Goal: Task Accomplishment & Management: Complete application form

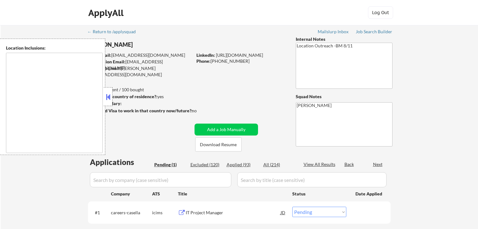
select select ""pending""
type textarea "[GEOGRAPHIC_DATA], [GEOGRAPHIC_DATA] [GEOGRAPHIC_DATA], [GEOGRAPHIC_DATA] [GEOG…"
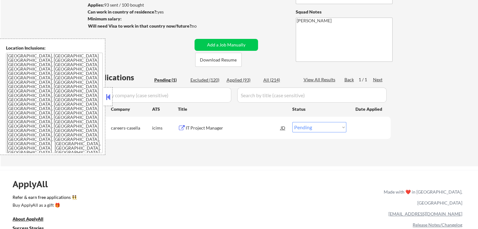
scroll to position [94, 0]
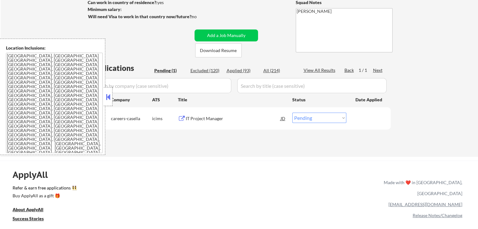
click at [107, 99] on button at bounding box center [108, 96] width 7 height 9
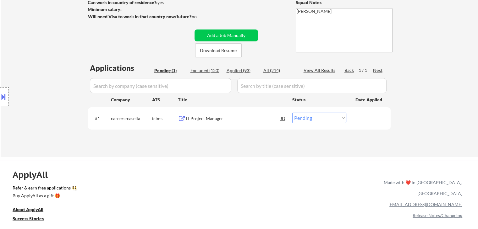
click at [67, 76] on div "Location Inclusions: [GEOGRAPHIC_DATA], [GEOGRAPHIC_DATA] [GEOGRAPHIC_DATA], [G…" at bounding box center [56, 97] width 112 height 117
click at [63, 50] on div "Location Inclusions: [GEOGRAPHIC_DATA], [GEOGRAPHIC_DATA] [GEOGRAPHIC_DATA], [G…" at bounding box center [56, 97] width 112 height 117
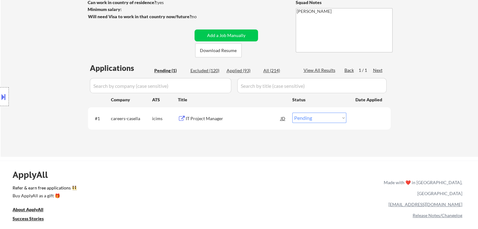
scroll to position [0, 0]
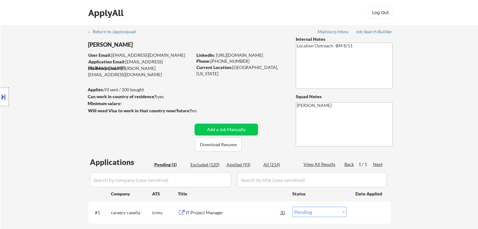
click at [55, 91] on div "Location Inclusions: [GEOGRAPHIC_DATA], [GEOGRAPHIC_DATA] [GEOGRAPHIC_DATA], [G…" at bounding box center [56, 97] width 112 height 117
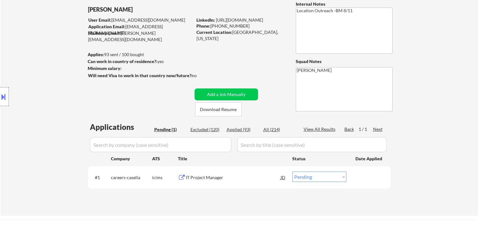
scroll to position [63, 0]
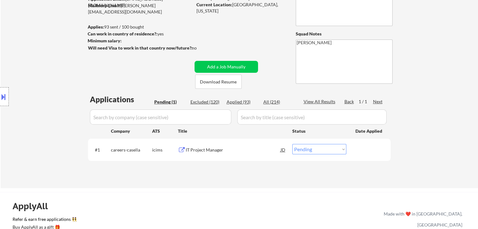
click at [58, 92] on div "Location Inclusions: [GEOGRAPHIC_DATA], [GEOGRAPHIC_DATA] [GEOGRAPHIC_DATA], [G…" at bounding box center [56, 97] width 112 height 117
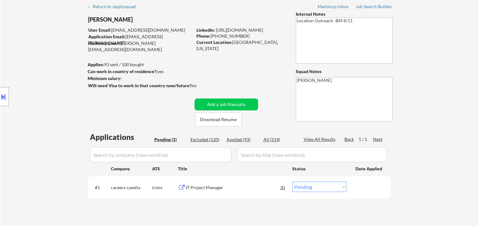
scroll to position [0, 0]
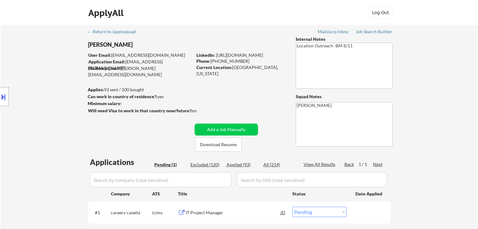
click at [58, 92] on div "Location Inclusions: [GEOGRAPHIC_DATA], [GEOGRAPHIC_DATA] [GEOGRAPHIC_DATA], [G…" at bounding box center [56, 97] width 112 height 117
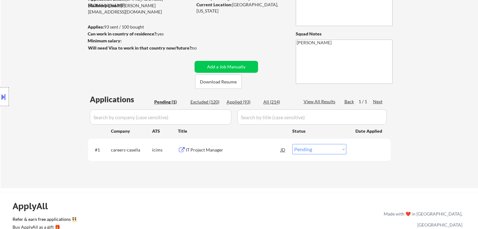
click at [63, 93] on div "Location Inclusions: [GEOGRAPHIC_DATA], [GEOGRAPHIC_DATA] [GEOGRAPHIC_DATA], [G…" at bounding box center [56, 97] width 112 height 117
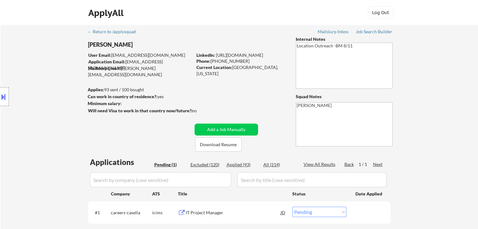
click at [74, 118] on div "Location Inclusions: [GEOGRAPHIC_DATA], [GEOGRAPHIC_DATA] [GEOGRAPHIC_DATA], [G…" at bounding box center [56, 97] width 112 height 117
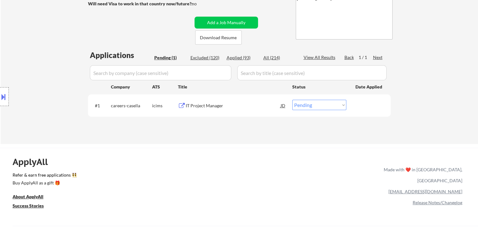
scroll to position [126, 0]
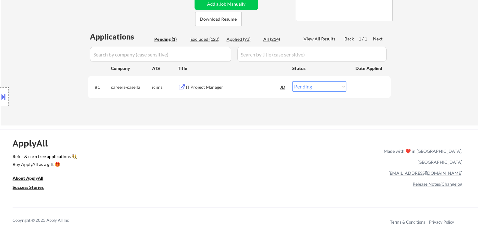
click at [55, 82] on div "Location Inclusions: [GEOGRAPHIC_DATA], [GEOGRAPHIC_DATA] [GEOGRAPHIC_DATA], [G…" at bounding box center [56, 97] width 112 height 117
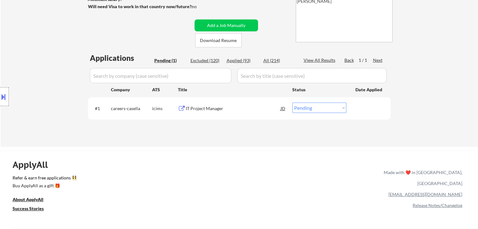
scroll to position [94, 0]
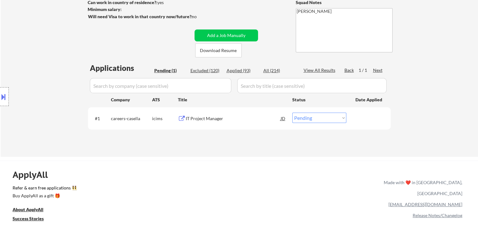
click at [55, 82] on div "Location Inclusions: [GEOGRAPHIC_DATA], [GEOGRAPHIC_DATA] [GEOGRAPHIC_DATA], [G…" at bounding box center [56, 97] width 112 height 117
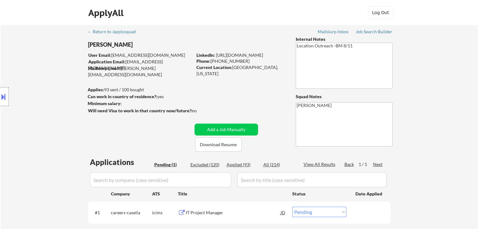
click at [55, 82] on div "Location Inclusions: [GEOGRAPHIC_DATA], [GEOGRAPHIC_DATA] [GEOGRAPHIC_DATA], [G…" at bounding box center [56, 97] width 112 height 117
click at [45, 90] on div "Location Inclusions: [GEOGRAPHIC_DATA], [GEOGRAPHIC_DATA] [GEOGRAPHIC_DATA], [G…" at bounding box center [56, 97] width 112 height 117
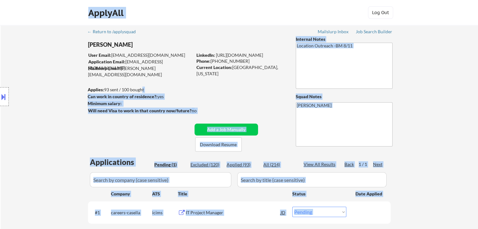
drag, startPoint x: 111, startPoint y: 89, endPoint x: 99, endPoint y: 89, distance: 11.6
click at [106, 89] on body "← Return to /applysquad Mailslurp Inbox Job Search Builder [PERSON_NAME] User E…" at bounding box center [239, 114] width 478 height 229
click at [59, 89] on div "Location Inclusions: [GEOGRAPHIC_DATA], [GEOGRAPHIC_DATA] [GEOGRAPHIC_DATA], [G…" at bounding box center [56, 97] width 112 height 117
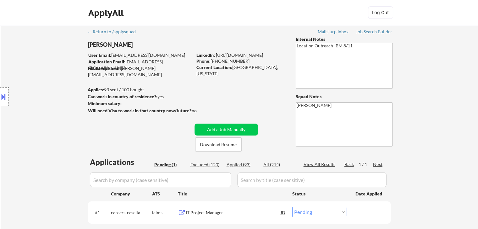
click at [59, 89] on div "Location Inclusions: [GEOGRAPHIC_DATA], [GEOGRAPHIC_DATA] [GEOGRAPHIC_DATA], [G…" at bounding box center [56, 97] width 112 height 117
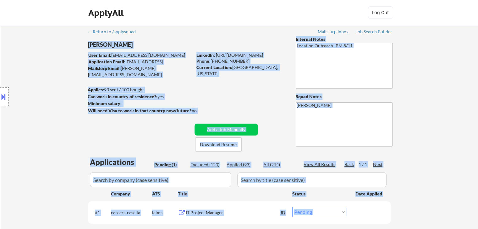
drag, startPoint x: 156, startPoint y: 31, endPoint x: 63, endPoint y: 32, distance: 92.7
click at [63, 32] on div "← Return to /applysquad Mailslurp Inbox Job Search Builder [PERSON_NAME] User E…" at bounding box center [239, 138] width 477 height 226
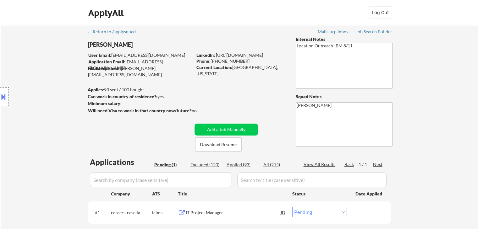
click at [41, 47] on div "Location Inclusions: [GEOGRAPHIC_DATA], [GEOGRAPHIC_DATA] [GEOGRAPHIC_DATA], [G…" at bounding box center [56, 97] width 112 height 117
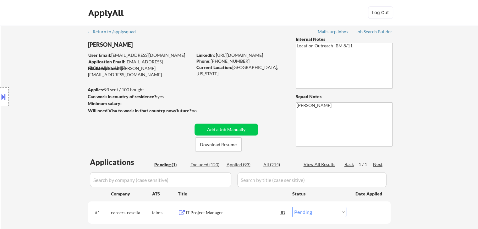
click at [41, 47] on div "Location Inclusions: [GEOGRAPHIC_DATA], [GEOGRAPHIC_DATA] [GEOGRAPHIC_DATA], [G…" at bounding box center [56, 97] width 112 height 117
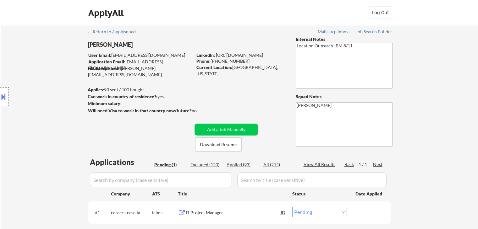
click at [41, 47] on div "Location Inclusions: [GEOGRAPHIC_DATA], [GEOGRAPHIC_DATA] [GEOGRAPHIC_DATA], [G…" at bounding box center [56, 97] width 112 height 117
click at [41, 48] on div "Location Inclusions: [GEOGRAPHIC_DATA], [GEOGRAPHIC_DATA] [GEOGRAPHIC_DATA], [G…" at bounding box center [56, 97] width 112 height 117
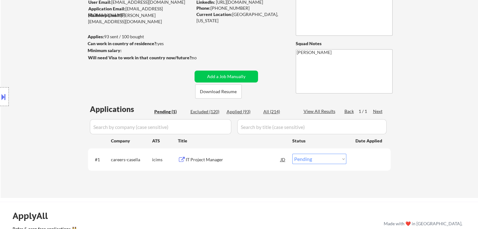
scroll to position [63, 0]
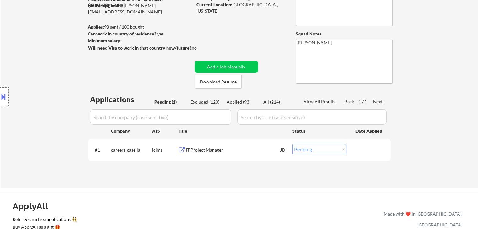
click at [41, 48] on div "Location Inclusions: [GEOGRAPHIC_DATA], [GEOGRAPHIC_DATA] [GEOGRAPHIC_DATA], [G…" at bounding box center [56, 97] width 112 height 117
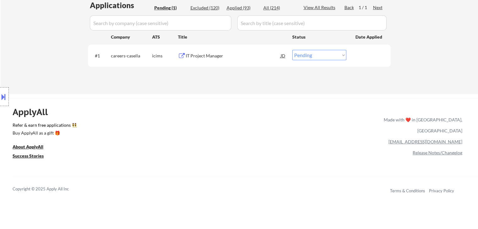
click at [41, 48] on div "Location Inclusions: [GEOGRAPHIC_DATA], [GEOGRAPHIC_DATA] [GEOGRAPHIC_DATA], [G…" at bounding box center [56, 97] width 112 height 117
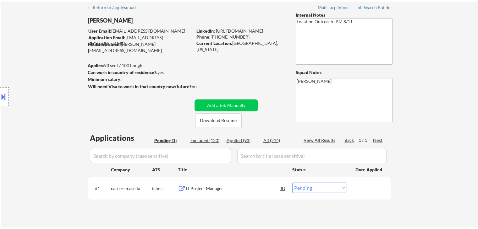
scroll to position [0, 0]
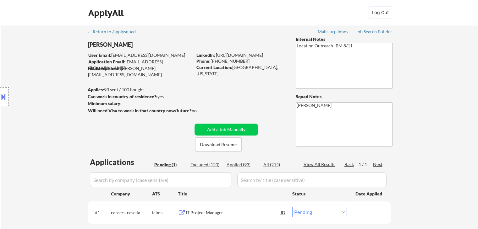
drag, startPoint x: 46, startPoint y: 105, endPoint x: 43, endPoint y: 105, distance: 3.5
click at [46, 105] on div "Location Inclusions: [GEOGRAPHIC_DATA], [GEOGRAPHIC_DATA] [GEOGRAPHIC_DATA], [G…" at bounding box center [56, 97] width 112 height 117
click at [43, 106] on div "Location Inclusions: [GEOGRAPHIC_DATA], [GEOGRAPHIC_DATA] [GEOGRAPHIC_DATA], [G…" at bounding box center [56, 97] width 112 height 117
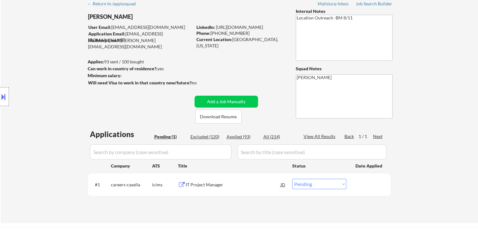
scroll to position [63, 0]
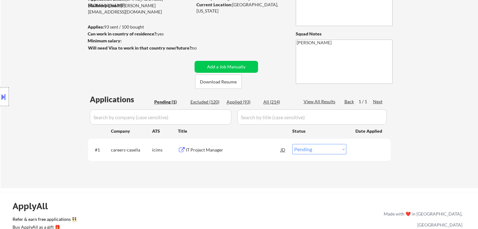
click at [60, 89] on div "Location Inclusions: [GEOGRAPHIC_DATA], [GEOGRAPHIC_DATA] [GEOGRAPHIC_DATA], [G…" at bounding box center [56, 97] width 112 height 117
click at [31, 130] on div "Location Inclusions: [GEOGRAPHIC_DATA], [GEOGRAPHIC_DATA] [GEOGRAPHIC_DATA], [G…" at bounding box center [56, 97] width 112 height 117
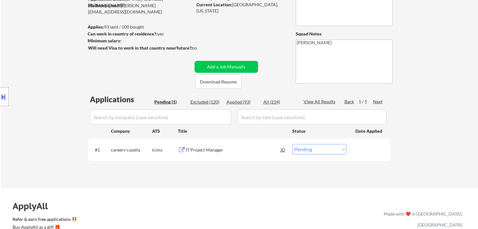
click at [31, 130] on div "Location Inclusions: [GEOGRAPHIC_DATA], [GEOGRAPHIC_DATA] [GEOGRAPHIC_DATA], [G…" at bounding box center [56, 97] width 112 height 117
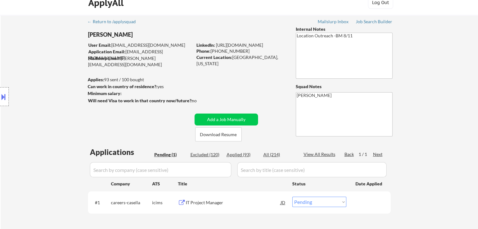
scroll to position [0, 0]
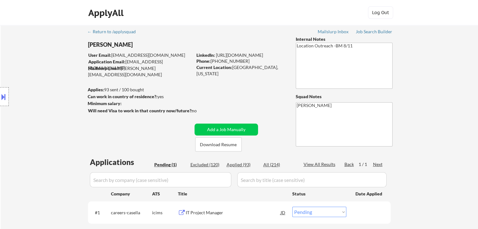
click at [31, 130] on div "Location Inclusions: [GEOGRAPHIC_DATA], [GEOGRAPHIC_DATA] [GEOGRAPHIC_DATA], [G…" at bounding box center [56, 97] width 112 height 117
click at [37, 123] on div "Location Inclusions: [GEOGRAPHIC_DATA], [GEOGRAPHIC_DATA] [GEOGRAPHIC_DATA], [G…" at bounding box center [56, 97] width 112 height 117
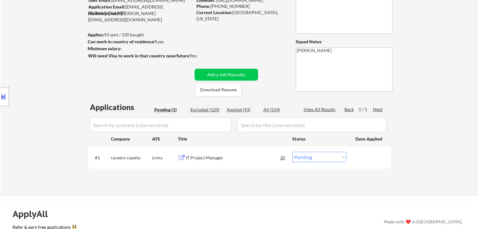
scroll to position [63, 0]
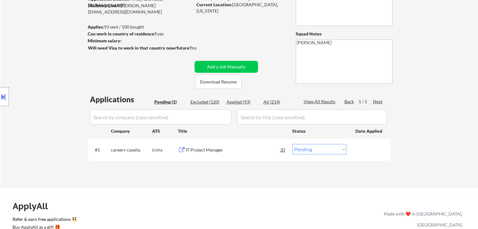
click at [40, 112] on div "Location Inclusions: [GEOGRAPHIC_DATA], [GEOGRAPHIC_DATA] [GEOGRAPHIC_DATA], [G…" at bounding box center [56, 97] width 112 height 117
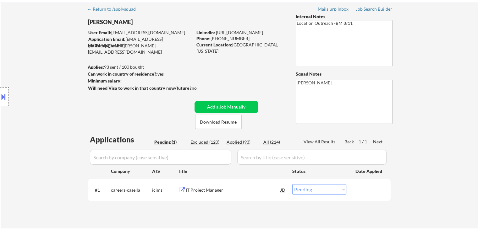
scroll to position [0, 0]
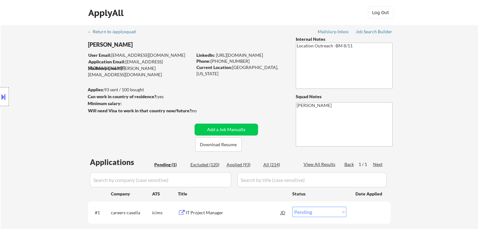
click at [50, 60] on div "Location Inclusions: [GEOGRAPHIC_DATA], [GEOGRAPHIC_DATA] [GEOGRAPHIC_DATA], [G…" at bounding box center [56, 97] width 112 height 117
click at [57, 59] on div "Location Inclusions: [GEOGRAPHIC_DATA], [GEOGRAPHIC_DATA] [GEOGRAPHIC_DATA], [G…" at bounding box center [56, 97] width 112 height 117
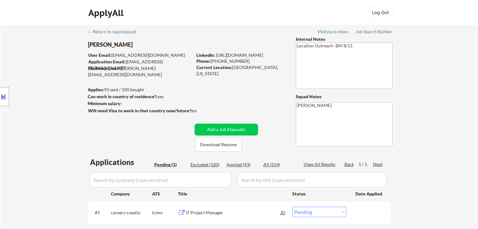
click at [57, 59] on div "Location Inclusions: [GEOGRAPHIC_DATA], [GEOGRAPHIC_DATA] [GEOGRAPHIC_DATA], [G…" at bounding box center [56, 97] width 112 height 117
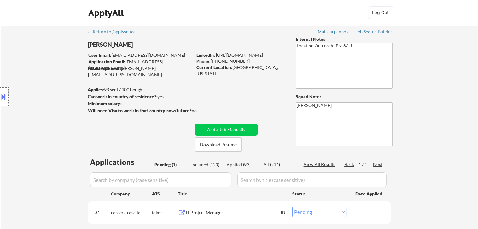
click at [57, 59] on div "Location Inclusions: [GEOGRAPHIC_DATA], [GEOGRAPHIC_DATA] [GEOGRAPHIC_DATA], [G…" at bounding box center [56, 97] width 112 height 117
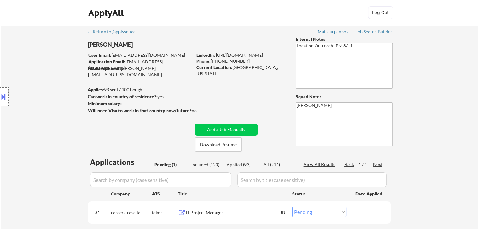
click at [57, 59] on div "Location Inclusions: [GEOGRAPHIC_DATA], [GEOGRAPHIC_DATA] [GEOGRAPHIC_DATA], [G…" at bounding box center [56, 97] width 112 height 117
click at [63, 104] on div "Location Inclusions: [GEOGRAPHIC_DATA], [GEOGRAPHIC_DATA] [GEOGRAPHIC_DATA], [G…" at bounding box center [56, 97] width 112 height 117
click at [61, 105] on div "Location Inclusions: [GEOGRAPHIC_DATA], [GEOGRAPHIC_DATA] [GEOGRAPHIC_DATA], [G…" at bounding box center [56, 97] width 112 height 117
click at [99, 43] on div "Location Inclusions: [GEOGRAPHIC_DATA], [GEOGRAPHIC_DATA] [GEOGRAPHIC_DATA], [G…" at bounding box center [56, 97] width 112 height 117
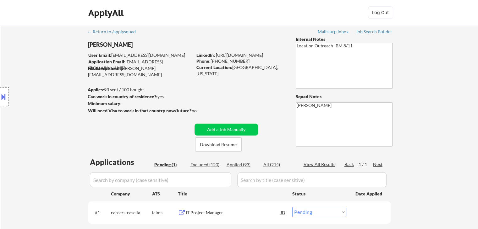
click at [99, 43] on div "Location Inclusions: [GEOGRAPHIC_DATA], [GEOGRAPHIC_DATA] [GEOGRAPHIC_DATA], [G…" at bounding box center [56, 97] width 112 height 117
click at [66, 52] on div "Location Inclusions: [GEOGRAPHIC_DATA], [GEOGRAPHIC_DATA] [GEOGRAPHIC_DATA], [G…" at bounding box center [56, 97] width 112 height 117
click at [81, 98] on div "Location Inclusions: [GEOGRAPHIC_DATA], [GEOGRAPHIC_DATA] [GEOGRAPHIC_DATA], [G…" at bounding box center [56, 97] width 112 height 117
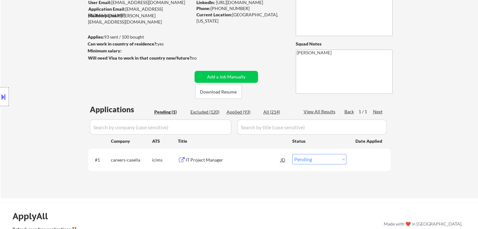
scroll to position [63, 0]
